Goal: Find specific page/section: Find specific page/section

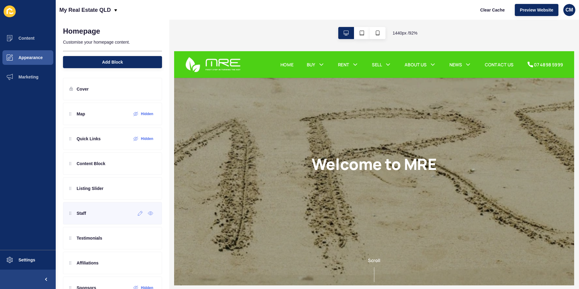
click at [88, 215] on div "Staff" at bounding box center [112, 213] width 99 height 22
click at [85, 217] on div "Staff" at bounding box center [77, 214] width 17 height 10
click at [113, 207] on div "Map Hidden Quick Links Hidden Content Block Listing Slider Staff Testimonials A…" at bounding box center [112, 201] width 99 height 196
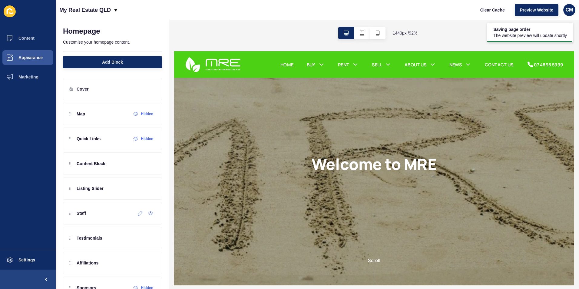
click at [108, 212] on div "Staff" at bounding box center [112, 213] width 99 height 22
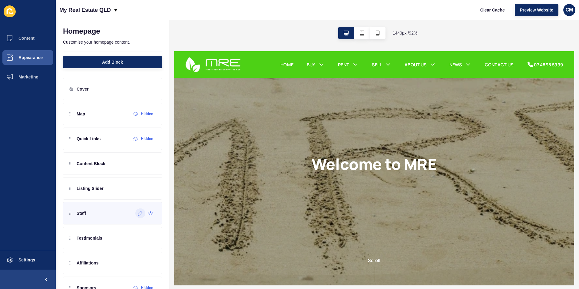
click at [136, 218] on div at bounding box center [140, 214] width 10 height 10
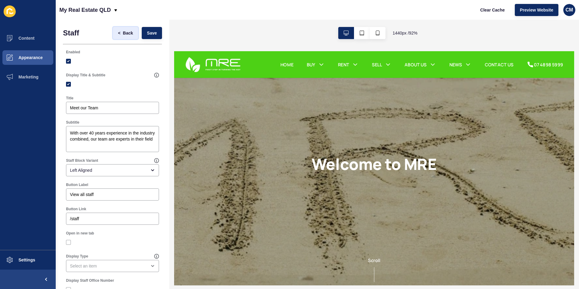
click at [122, 29] on button "< Back" at bounding box center [125, 33] width 25 height 12
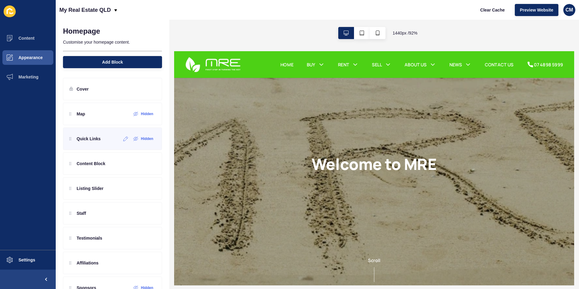
scroll to position [20, 0]
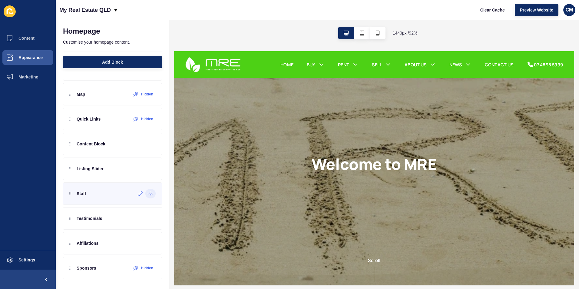
click at [147, 197] on div at bounding box center [150, 194] width 10 height 10
click at [148, 192] on icon at bounding box center [150, 193] width 5 height 5
click at [73, 198] on div "Staff" at bounding box center [77, 194] width 17 height 10
click at [68, 196] on div "Staff Hidden" at bounding box center [112, 193] width 99 height 22
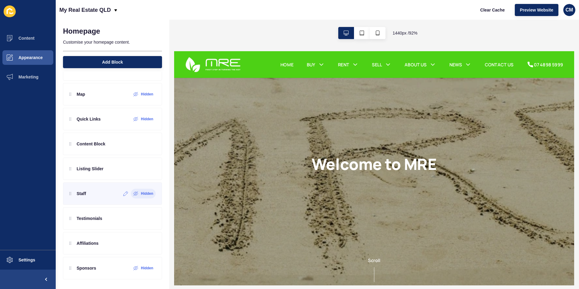
click at [68, 196] on div "Staff Hidden" at bounding box center [112, 193] width 99 height 22
click at [87, 200] on div "Staff Hidden" at bounding box center [112, 193] width 99 height 22
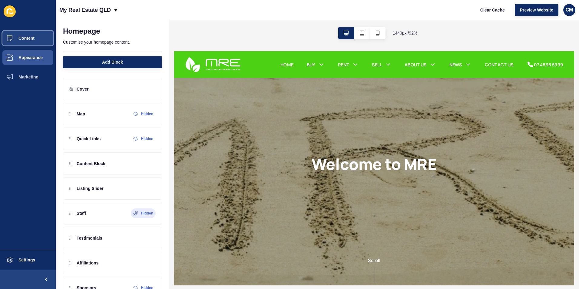
click at [25, 37] on span "Content" at bounding box center [16, 38] width 35 height 5
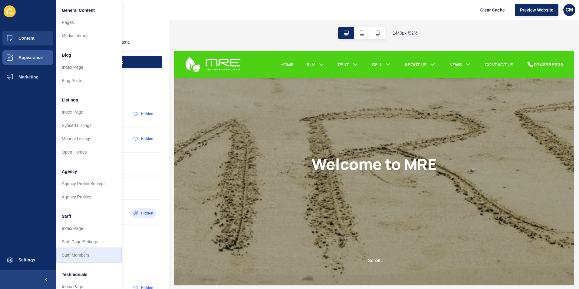
click at [92, 253] on link "Staff Members" at bounding box center [89, 255] width 67 height 13
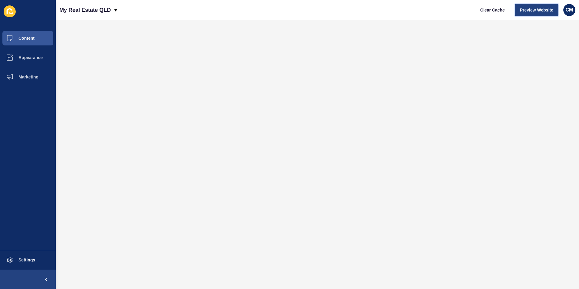
click at [533, 6] on button "Preview Website" at bounding box center [537, 10] width 44 height 12
click at [543, 9] on span "Preview Website" at bounding box center [536, 10] width 33 height 6
click at [35, 36] on button "Content" at bounding box center [28, 37] width 56 height 19
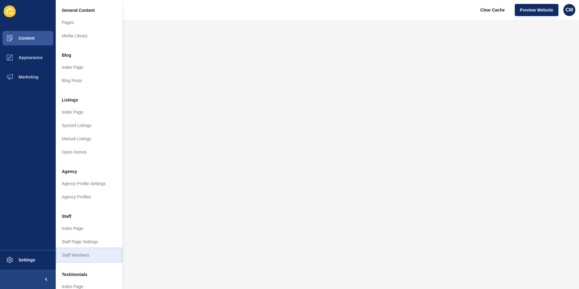
click at [92, 256] on link "Staff Members" at bounding box center [89, 255] width 67 height 13
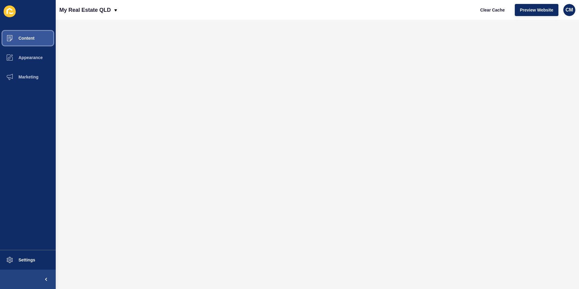
click at [35, 38] on button "Content" at bounding box center [28, 37] width 56 height 19
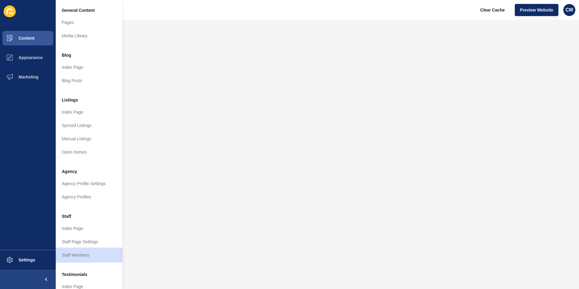
drag, startPoint x: 91, startPoint y: 253, endPoint x: 95, endPoint y: 250, distance: 5.9
click at [91, 253] on link "Staff Members" at bounding box center [89, 255] width 67 height 13
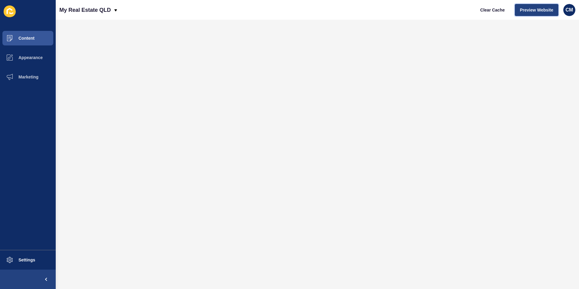
click at [532, 9] on span "Preview Website" at bounding box center [536, 10] width 33 height 6
click at [48, 279] on span at bounding box center [45, 279] width 19 height 19
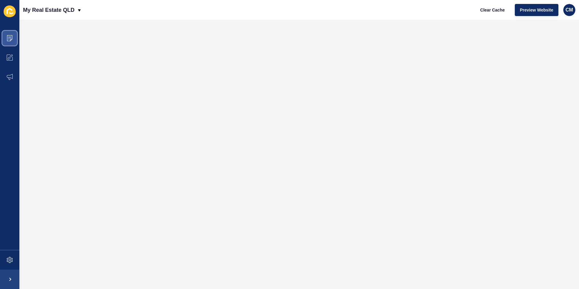
click at [8, 37] on icon at bounding box center [10, 38] width 6 height 6
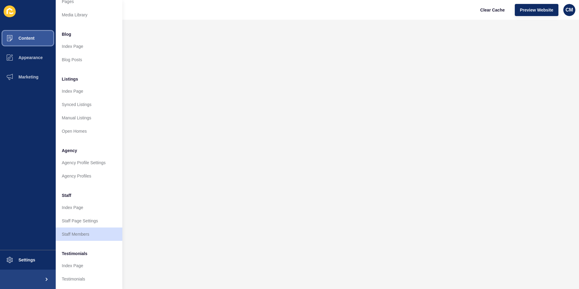
scroll to position [71, 0]
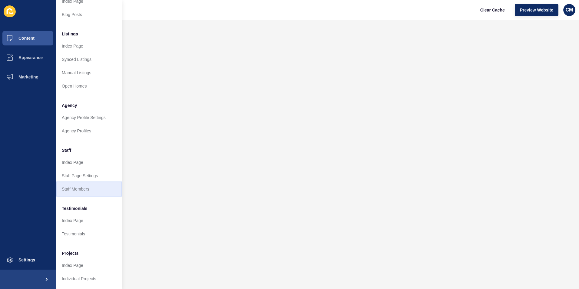
click at [74, 184] on link "Staff Members" at bounding box center [89, 188] width 67 height 13
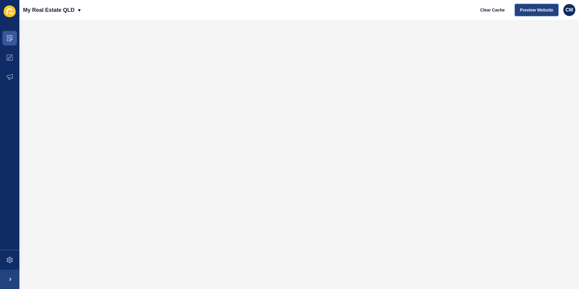
click at [527, 12] on span "Preview Website" at bounding box center [536, 10] width 33 height 6
click at [552, 8] on span "Preview Website" at bounding box center [536, 10] width 33 height 6
click at [538, 7] on span "Preview Website" at bounding box center [536, 10] width 33 height 6
click at [538, 10] on span "Preview Website" at bounding box center [536, 10] width 33 height 6
click at [11, 279] on span at bounding box center [9, 279] width 19 height 19
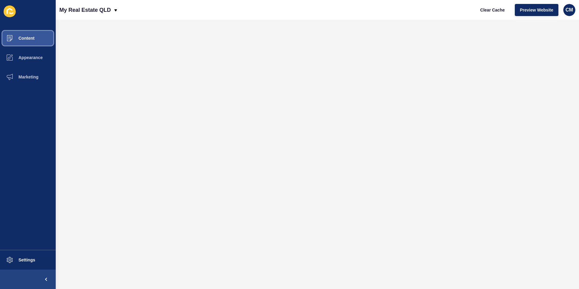
click at [32, 33] on button "Content" at bounding box center [28, 37] width 56 height 19
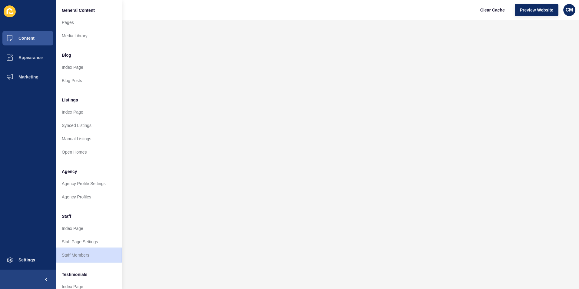
click at [93, 254] on link "Staff Members" at bounding box center [89, 255] width 67 height 13
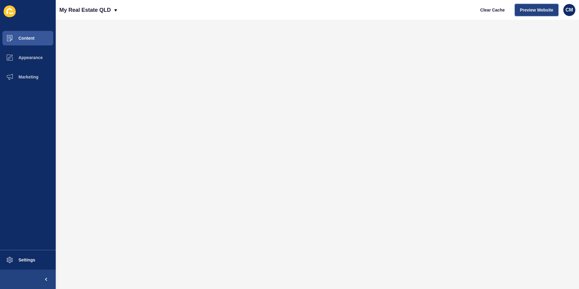
click at [530, 8] on span "Preview Website" at bounding box center [536, 10] width 33 height 6
